Goal: Transaction & Acquisition: Obtain resource

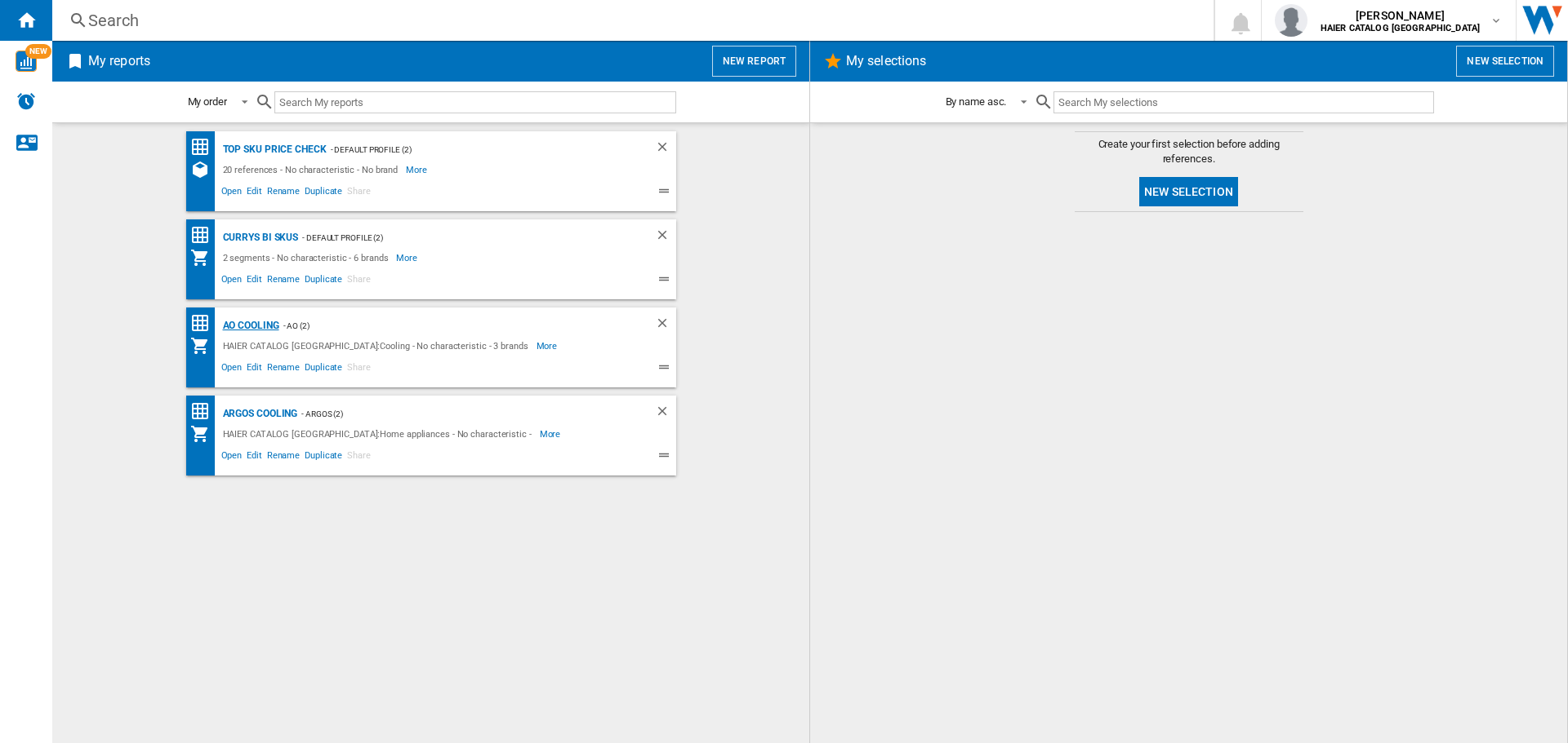
click at [255, 325] on div "AO Cooling" at bounding box center [249, 327] width 60 height 21
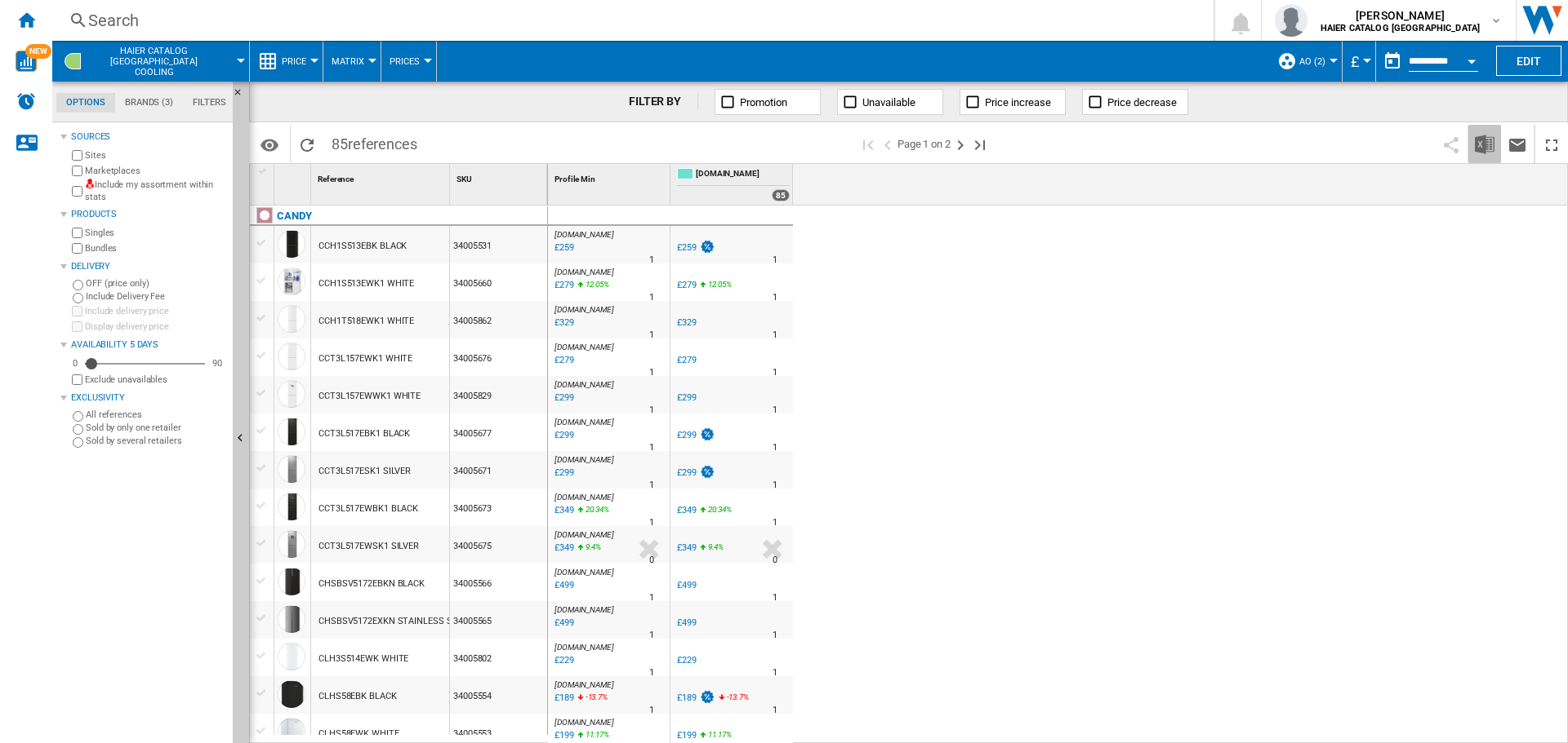
click at [1483, 148] on img "Download in Excel" at bounding box center [1484, 144] width 20 height 20
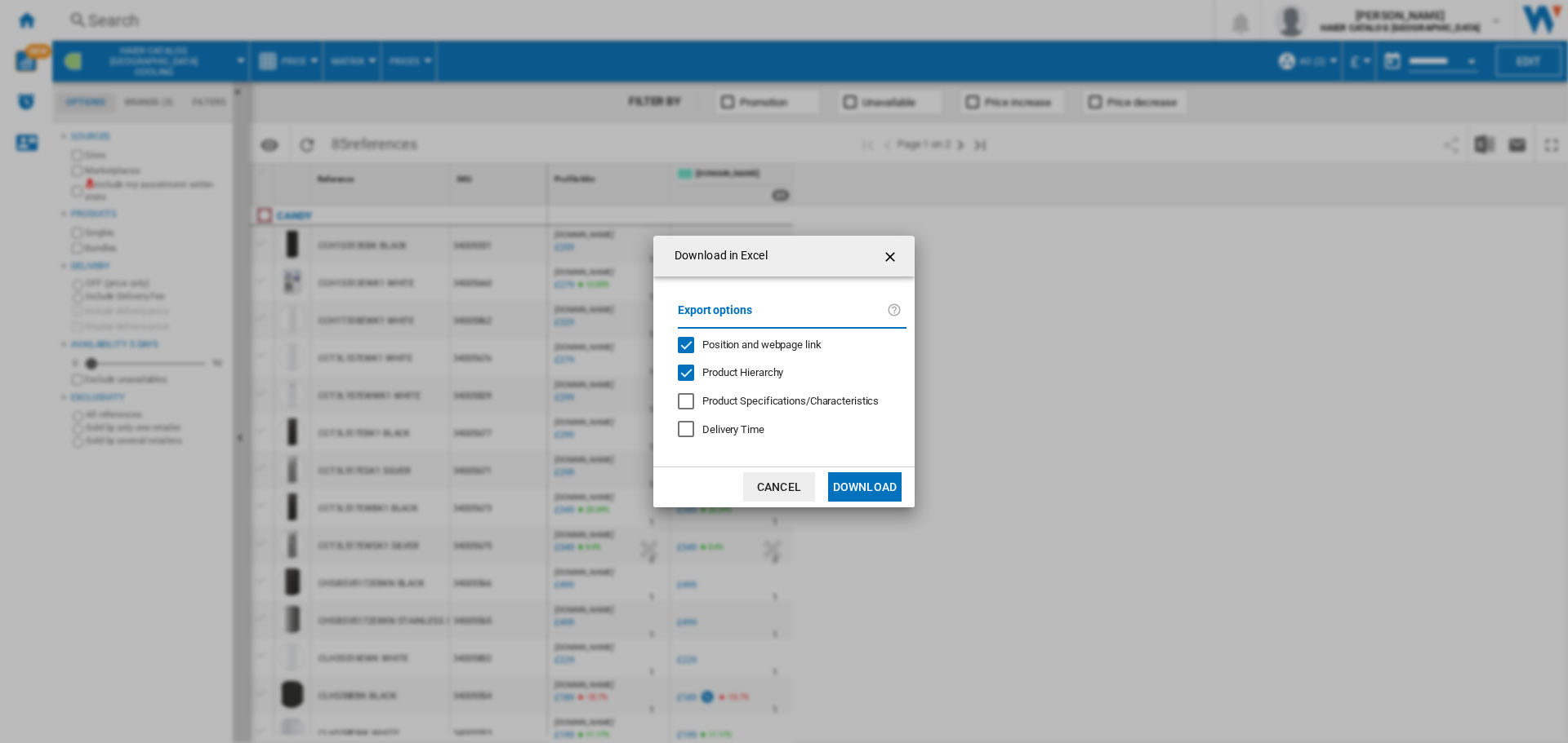
click at [882, 486] on button "Download" at bounding box center [865, 487] width 74 height 29
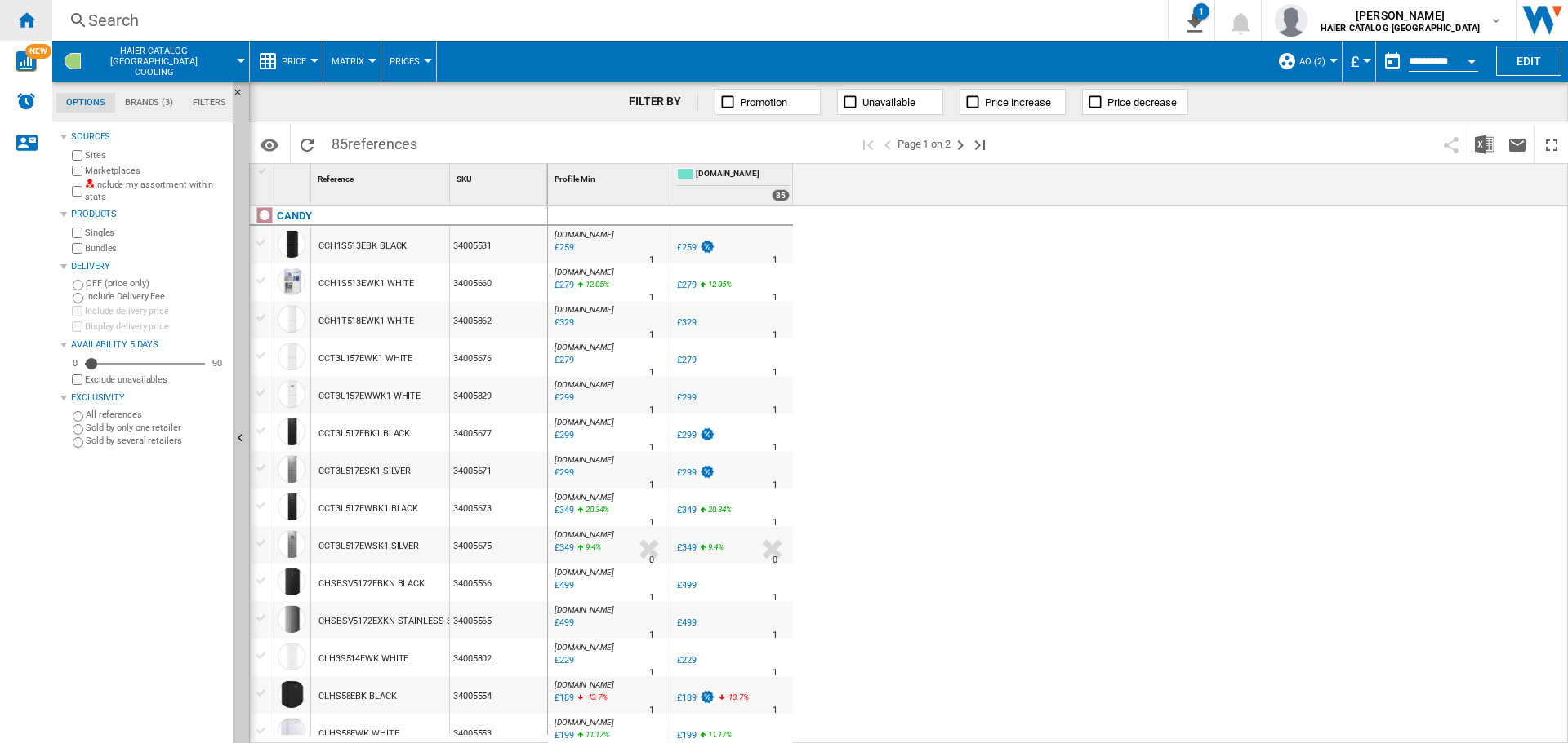
click at [30, 24] on ng-md-icon "Home" at bounding box center [26, 19] width 20 height 20
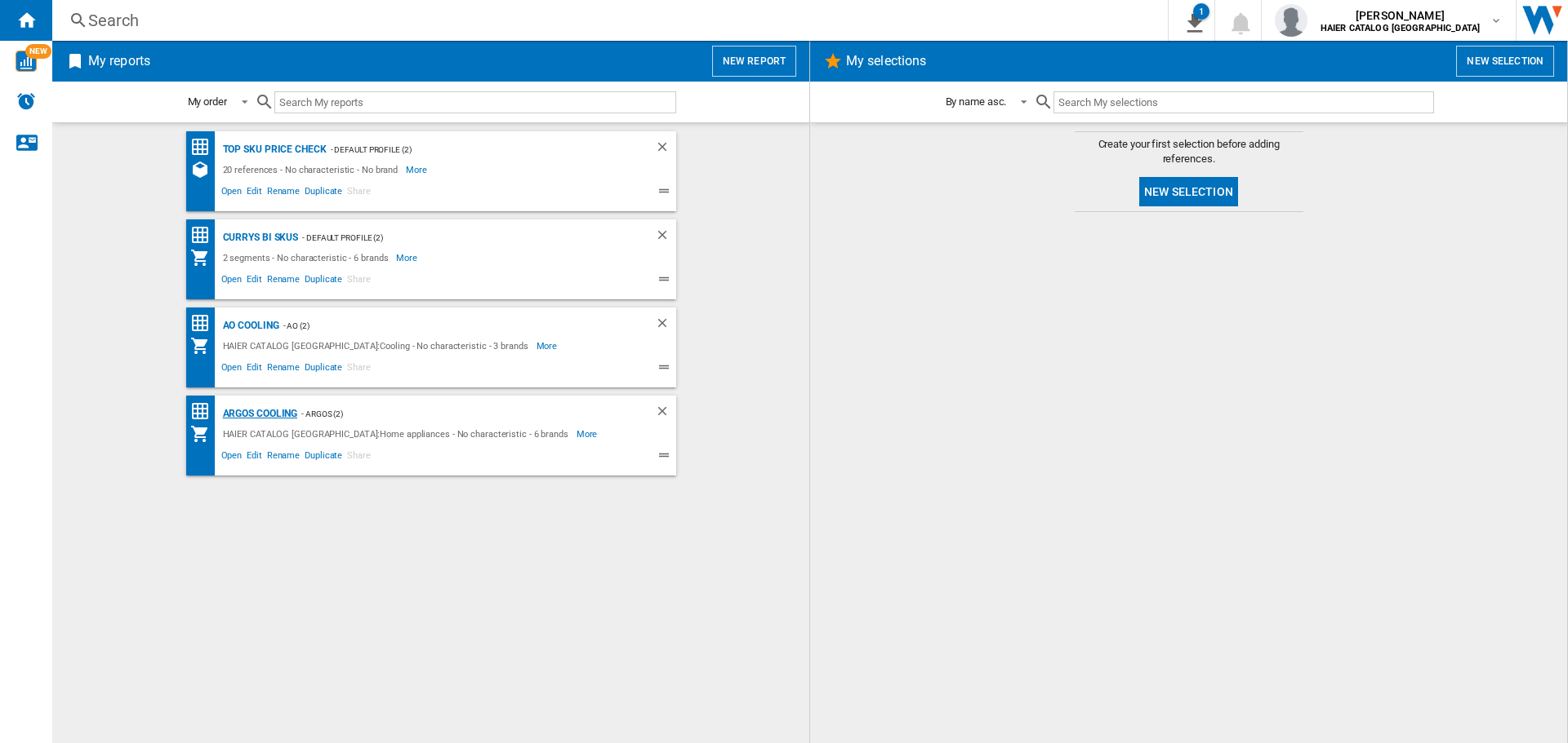
click at [269, 415] on div "Argos Cooling" at bounding box center [259, 414] width 79 height 21
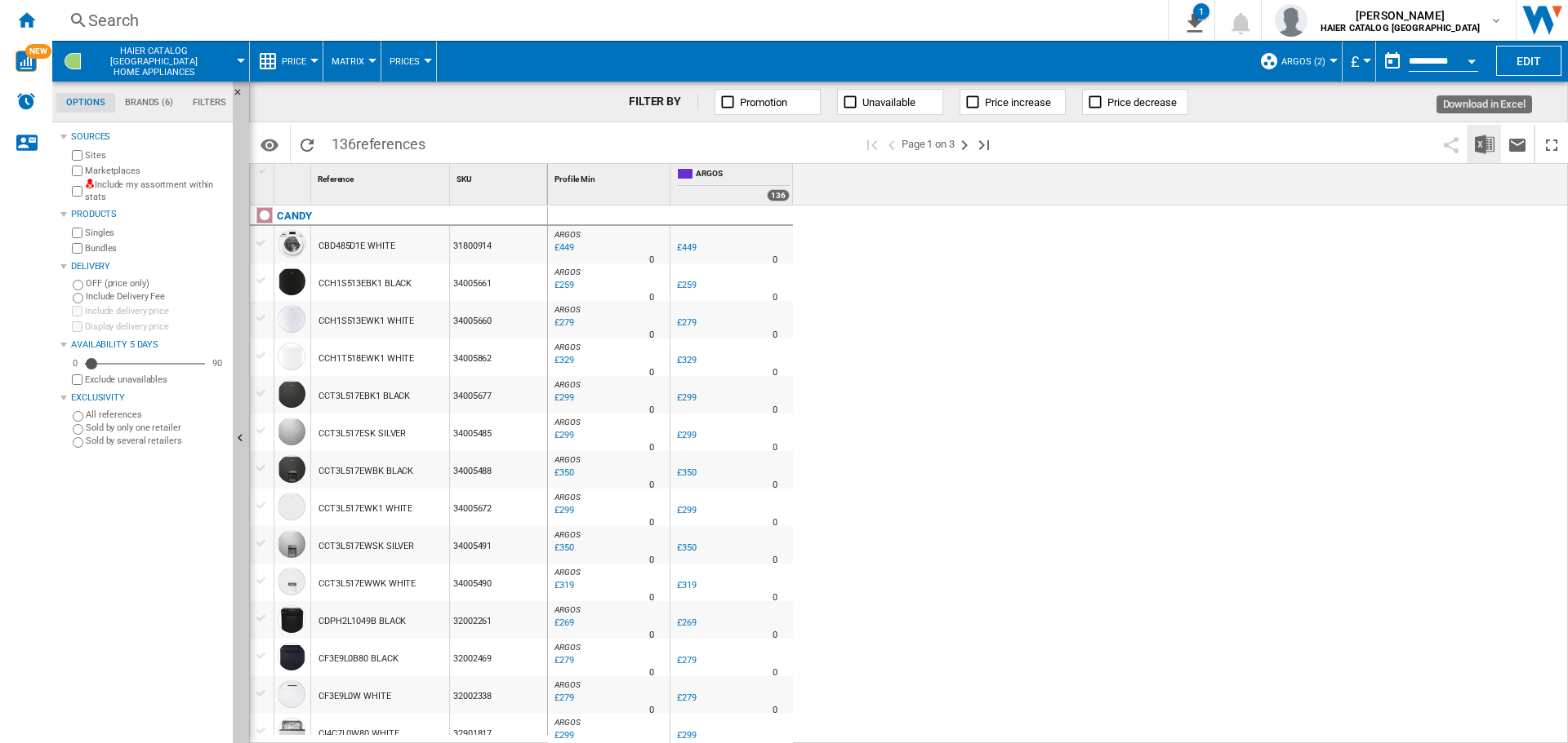
click at [1482, 148] on img "Download in Excel" at bounding box center [1484, 144] width 20 height 20
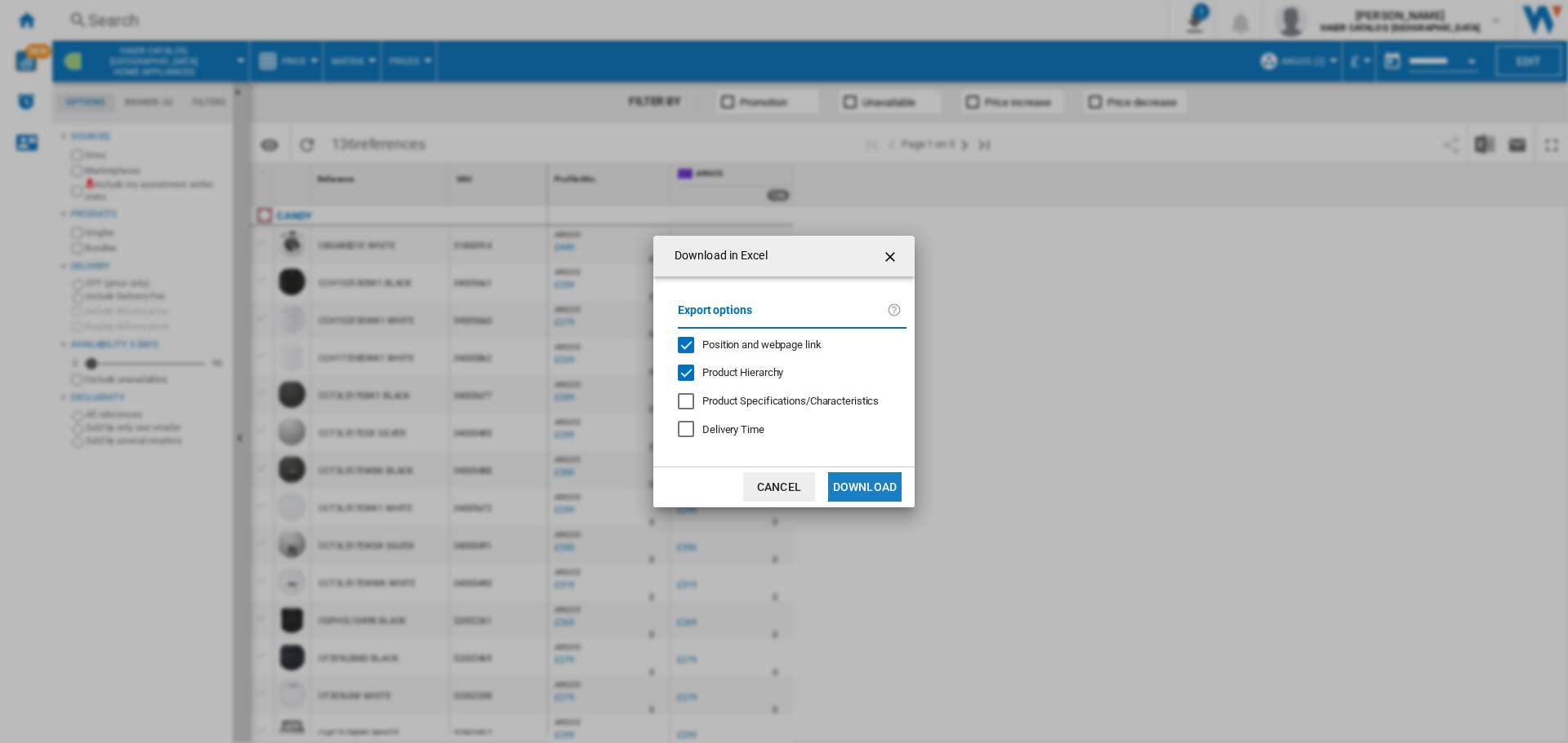
click at [864, 475] on button "Download" at bounding box center [865, 487] width 74 height 29
